Goal: Transaction & Acquisition: Book appointment/travel/reservation

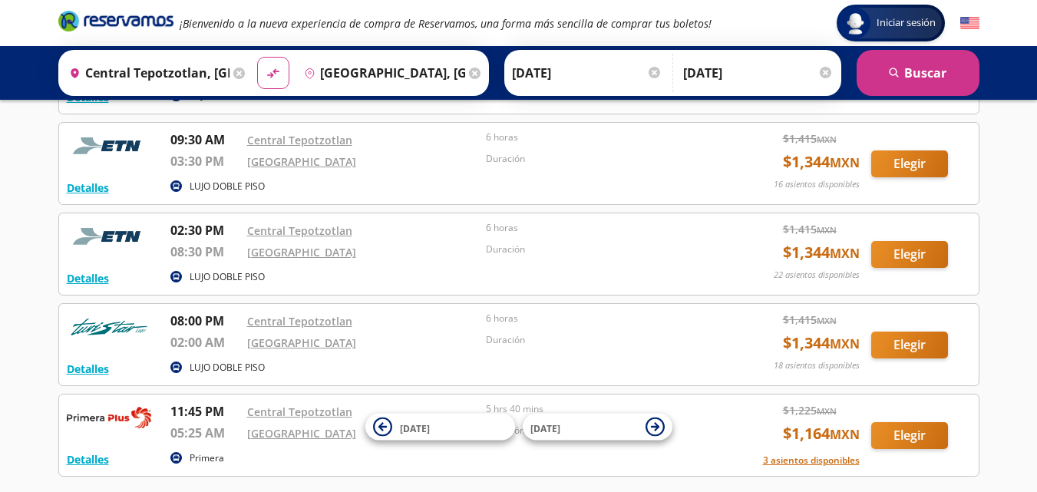
scroll to position [284, 0]
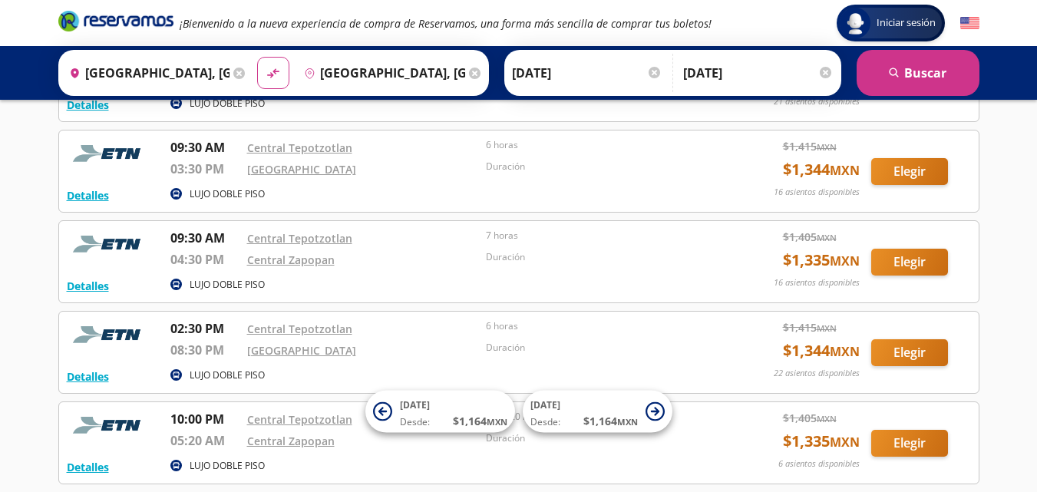
scroll to position [146, 0]
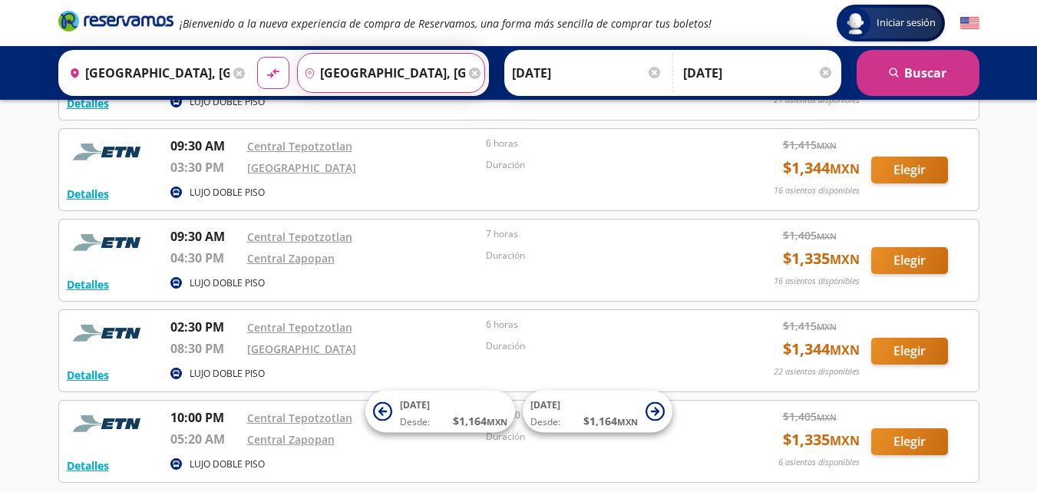
click at [413, 70] on input "Guadalajara, Jalisco" at bounding box center [381, 73] width 167 height 38
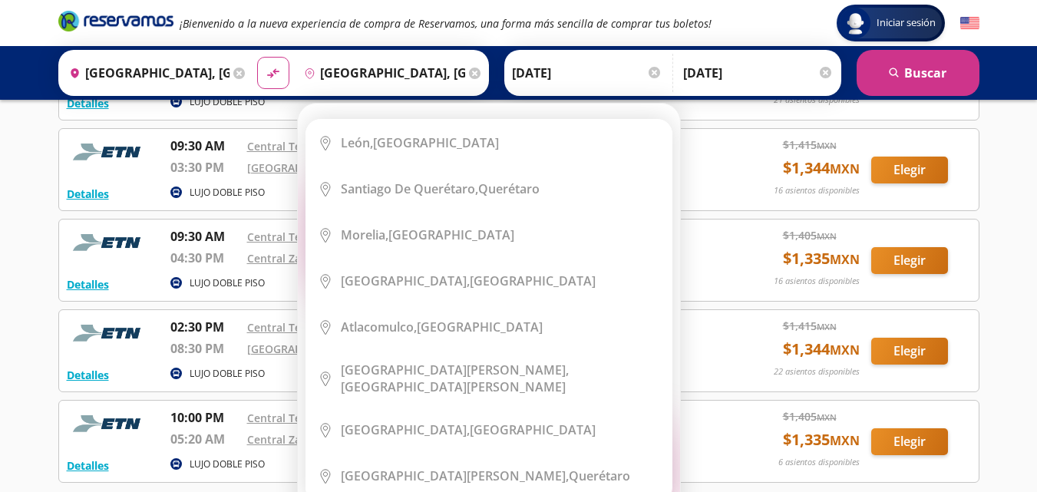
click at [469, 73] on icon at bounding box center [475, 74] width 12 height 12
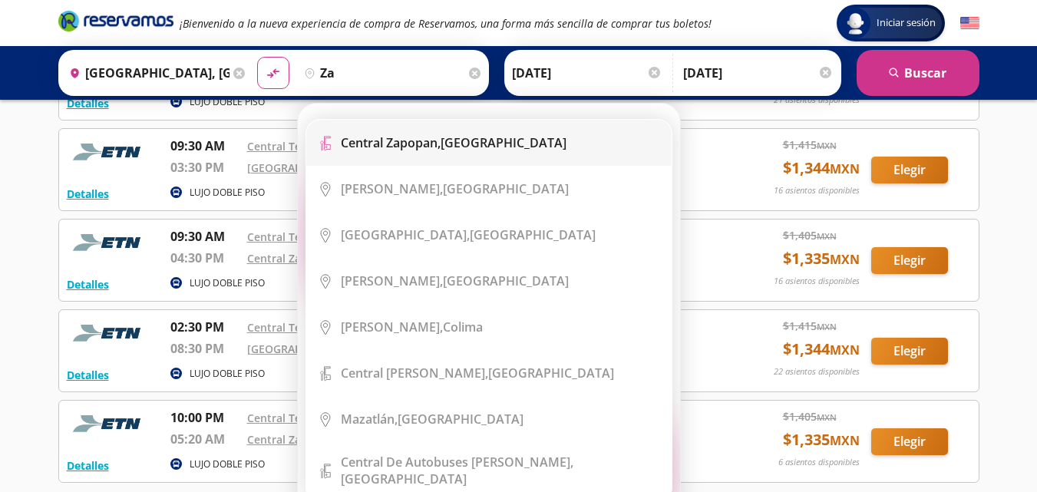
click at [471, 147] on div "Central Zapopan, Jalisco" at bounding box center [454, 142] width 226 height 17
type input "Central Zapopan, Jalisco"
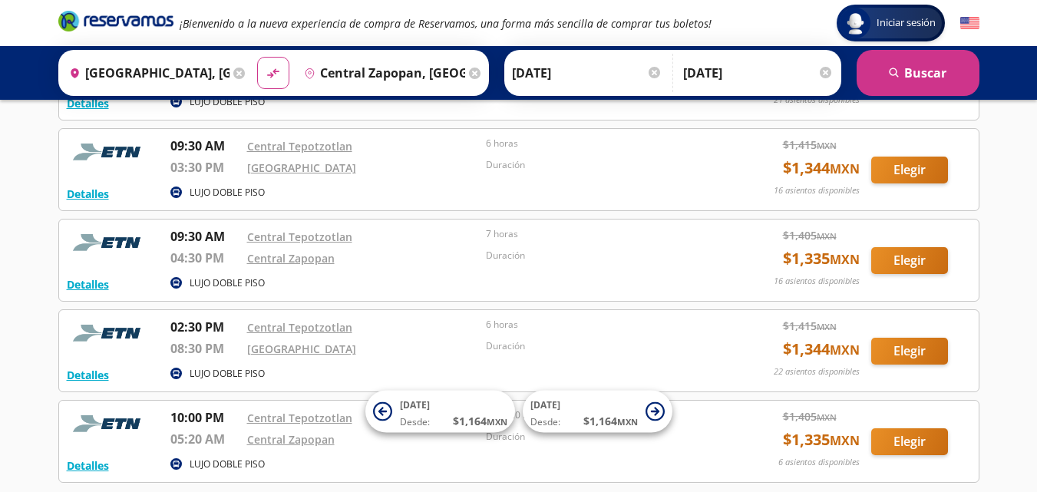
scroll to position [0, 0]
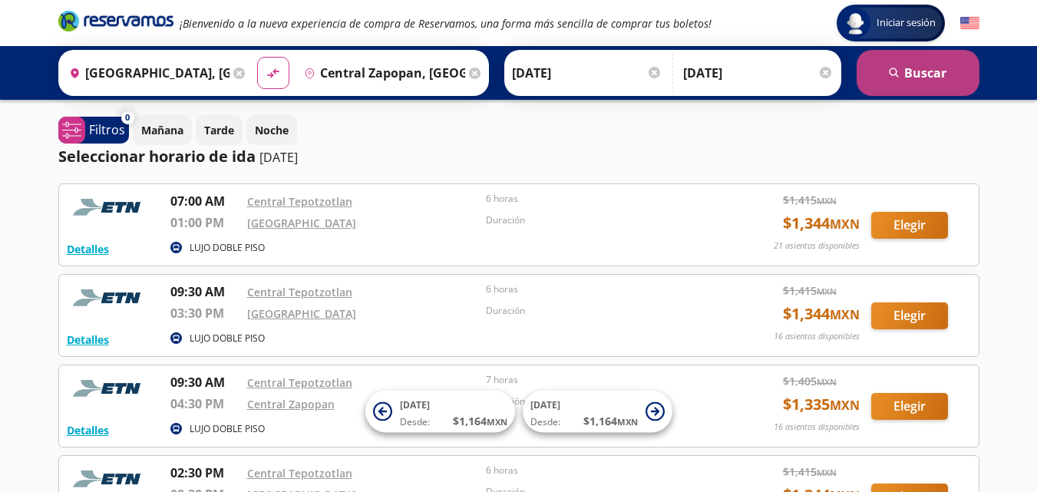
click at [909, 64] on button "search Buscar" at bounding box center [917, 73] width 123 height 46
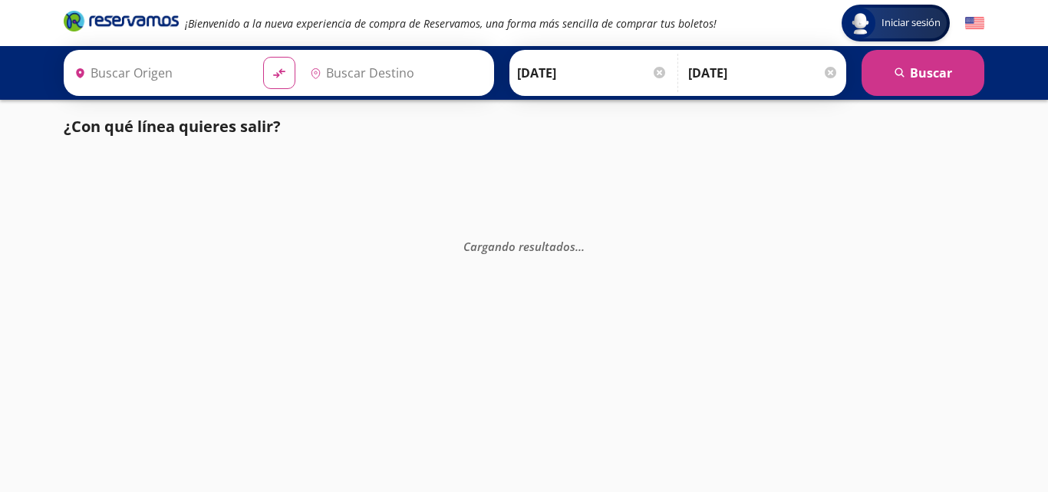
type input "Tepotzotlán, México"
type input "Central Zapopan, Jalisco"
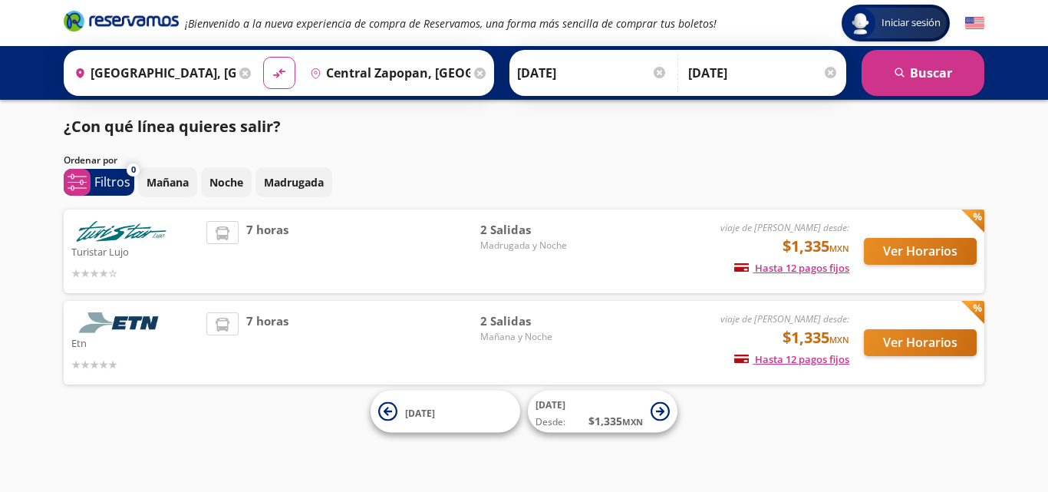
click at [1036, 164] on div "Iniciar sesión Iniciar sesión ¡Bienvenido a la nueva experiencia de compra de R…" at bounding box center [524, 246] width 1048 height 492
click at [625, 165] on div "Ordenar por" at bounding box center [524, 160] width 921 height 14
click at [922, 247] on button "Ver Horarios" at bounding box center [920, 251] width 113 height 27
click at [918, 342] on button "Ver Horarios" at bounding box center [920, 342] width 113 height 27
click at [922, 241] on button "Ver Horarios" at bounding box center [920, 251] width 113 height 27
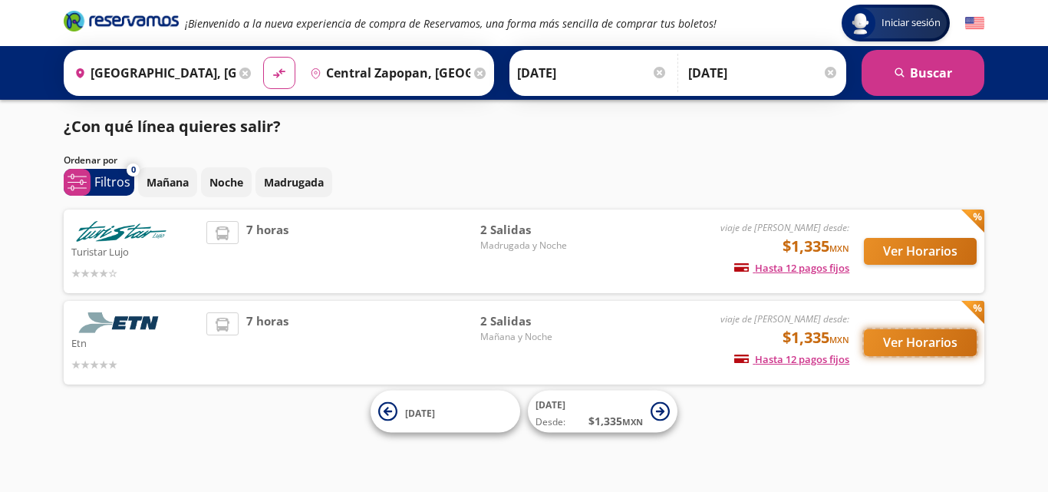
click at [915, 345] on button "Ver Horarios" at bounding box center [920, 342] width 113 height 27
